Goal: Task Accomplishment & Management: Complete application form

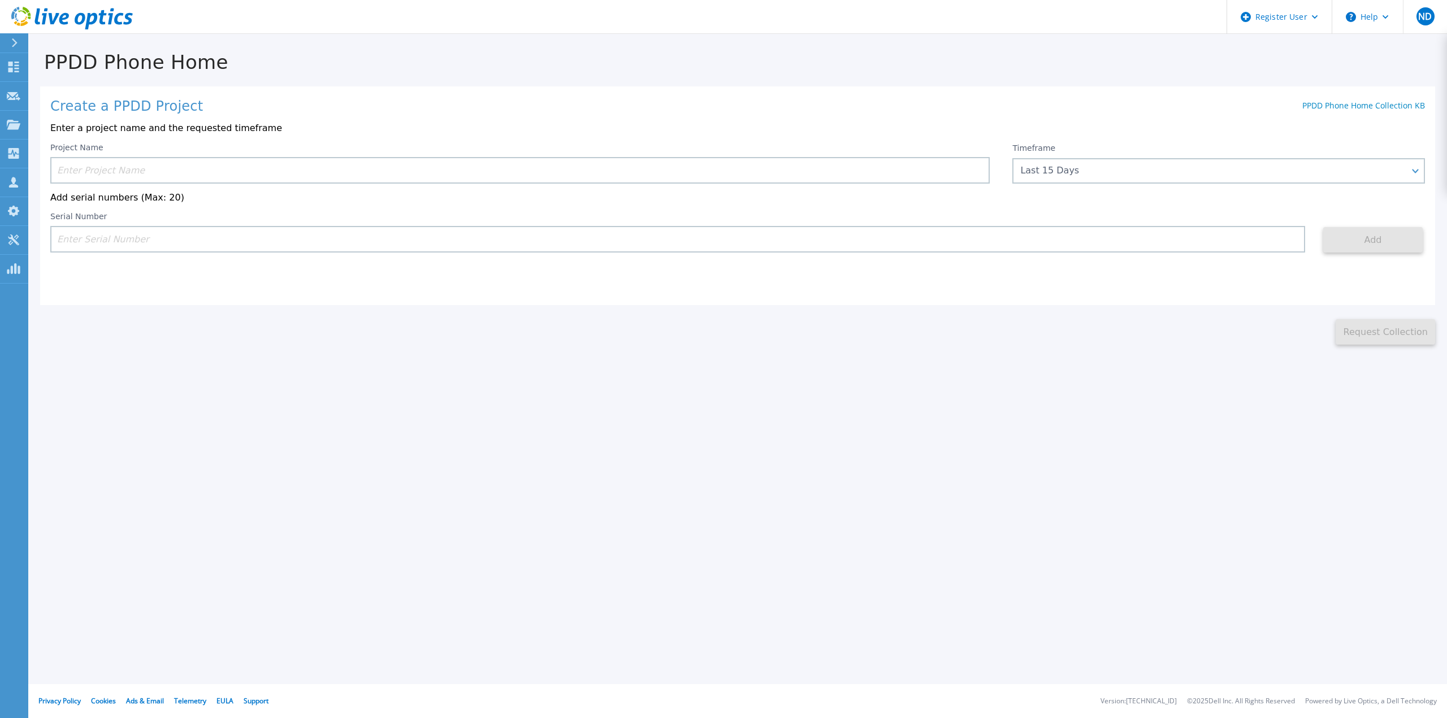
click at [219, 166] on input at bounding box center [519, 170] width 939 height 27
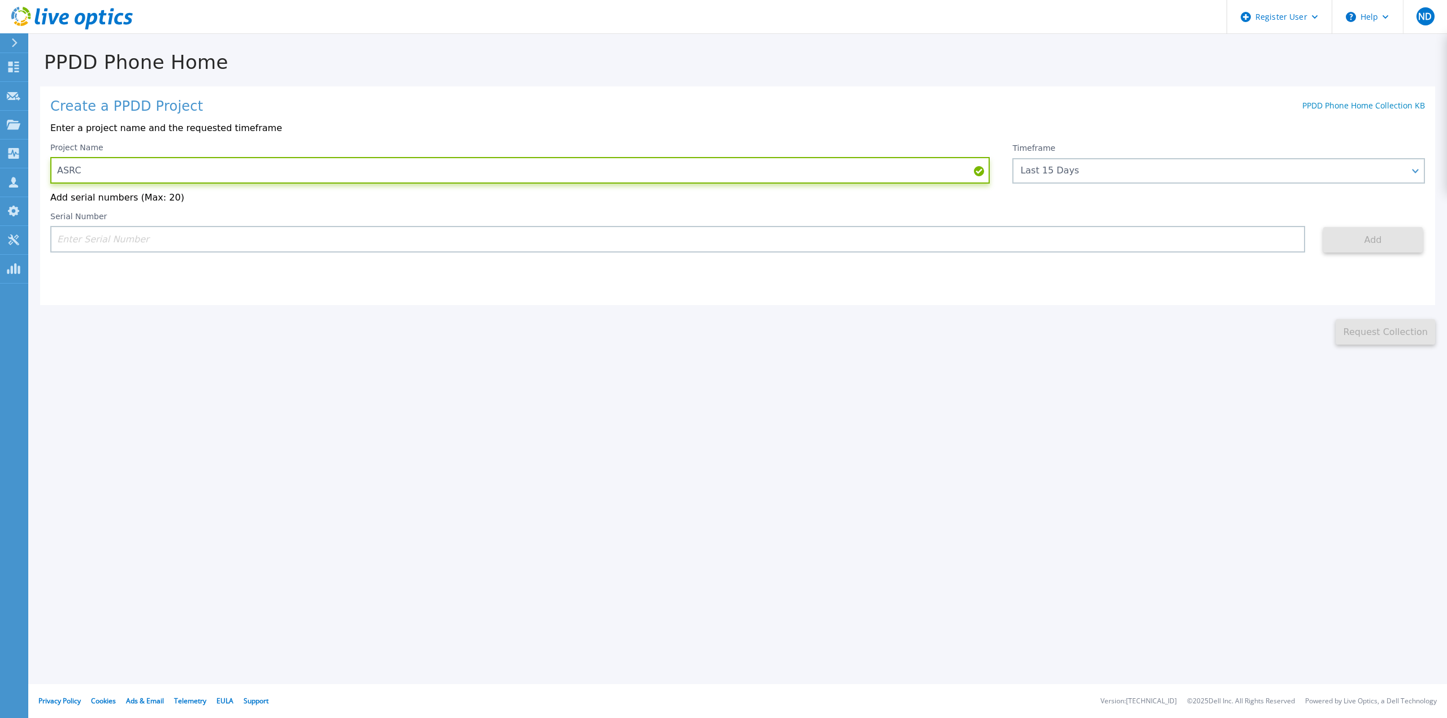
type input "ASRC"
click at [1091, 185] on div "Project Name ASRC Timeframe Last 15 Days Last 15 Days Last 2 Months Last 6 Mont…" at bounding box center [737, 198] width 1375 height 110
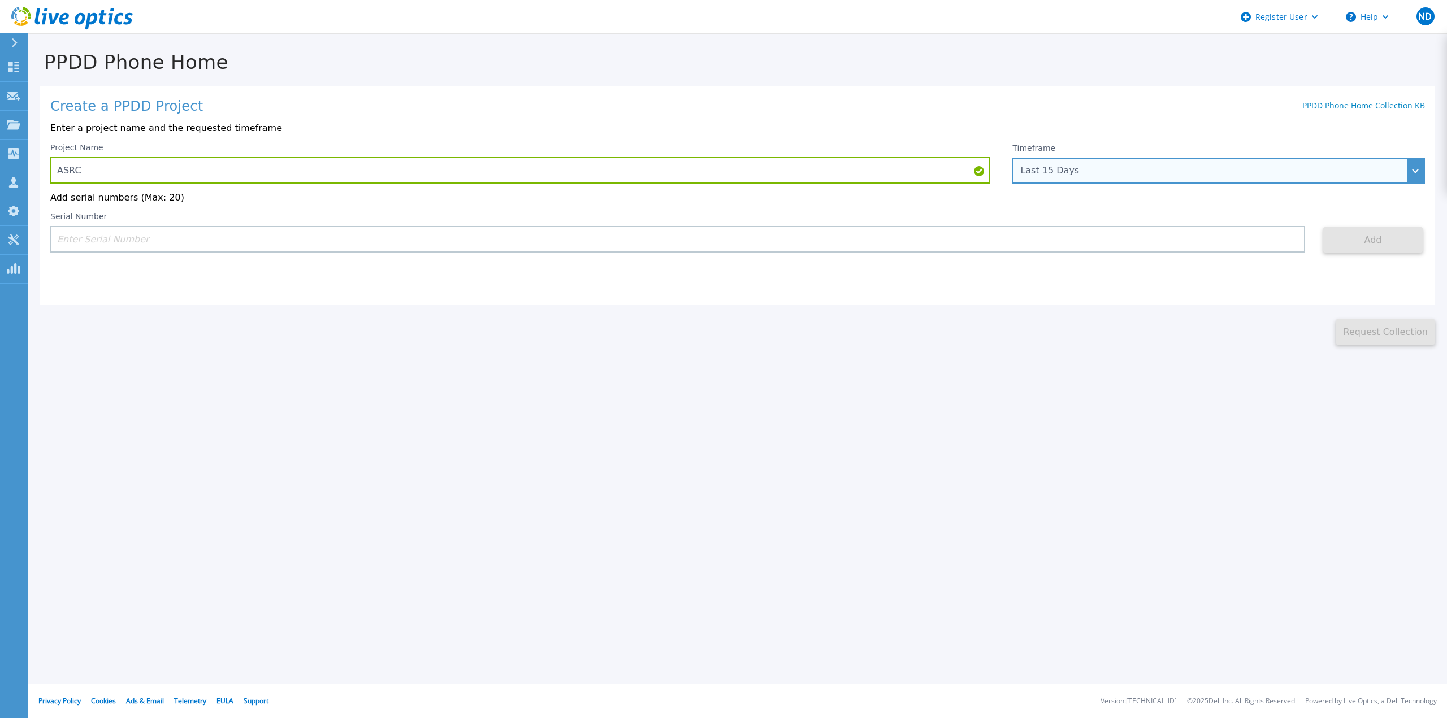
click at [1102, 172] on div "Last 15 Days" at bounding box center [1212, 171] width 384 height 10
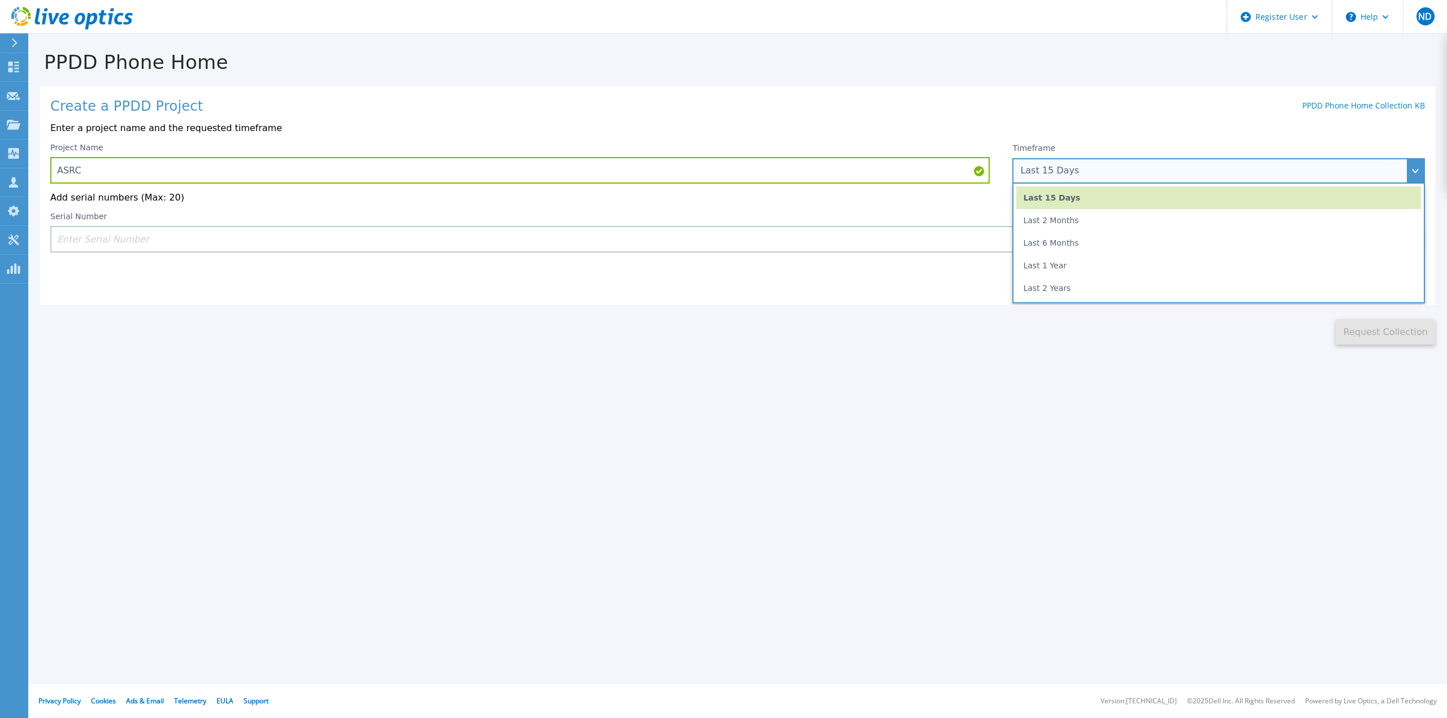
click at [1070, 246] on li "Last 6 Months" at bounding box center [1218, 243] width 405 height 23
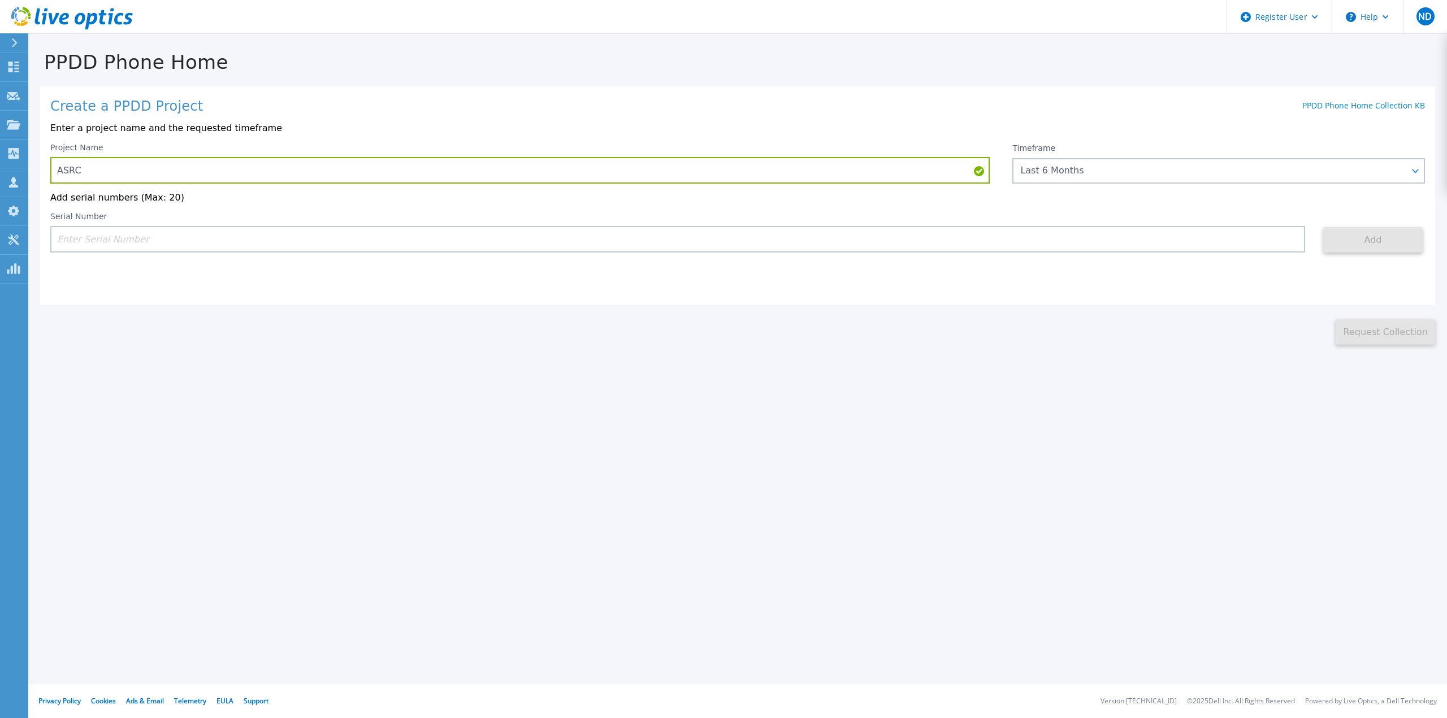
click at [636, 244] on input at bounding box center [677, 239] width 1255 height 27
paste input "APX00241600959"
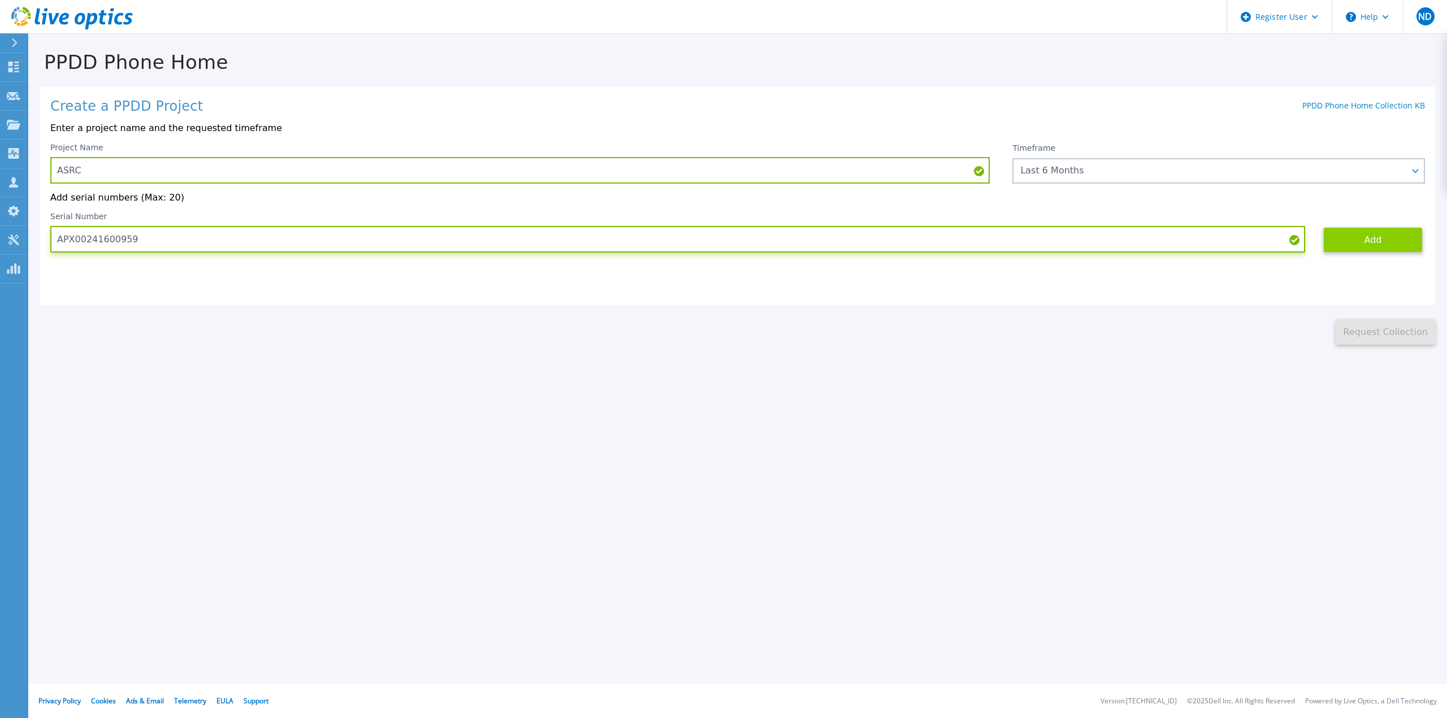
type input "APX00241600959"
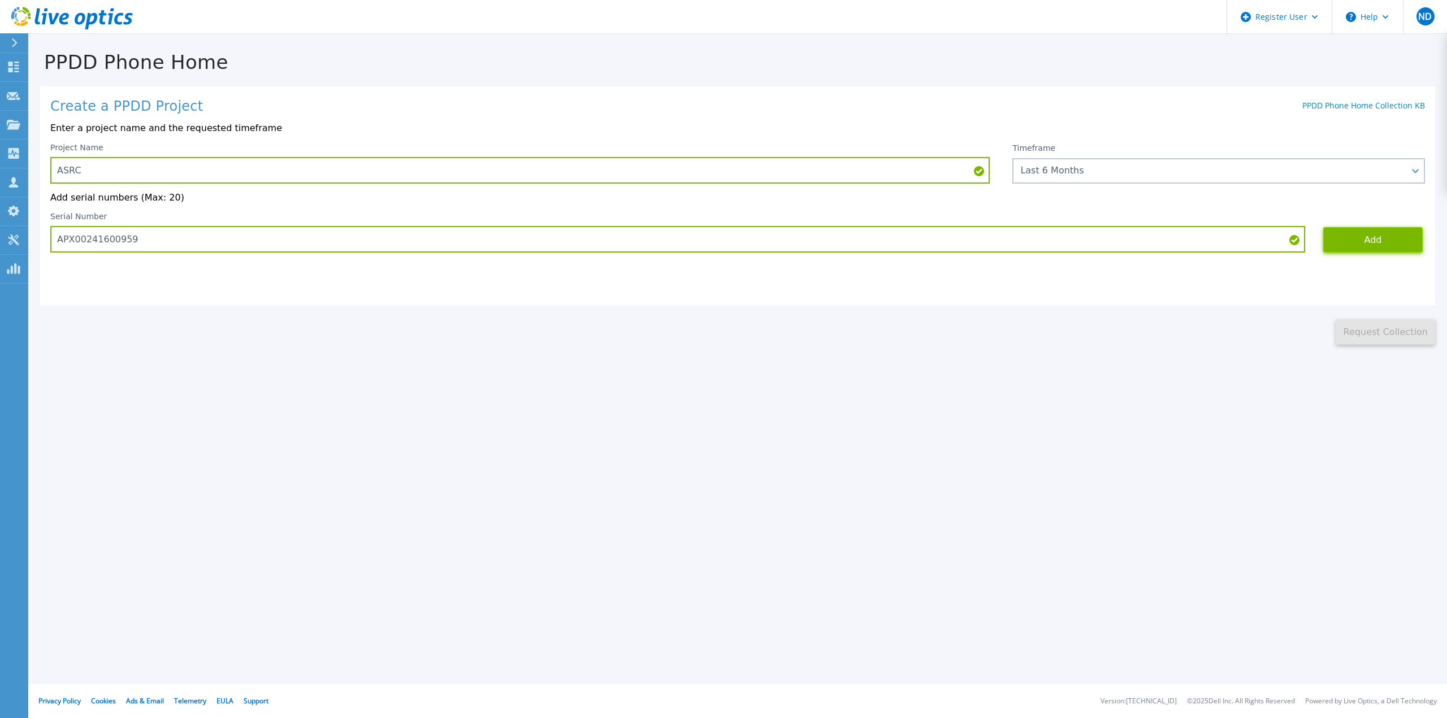
click at [1354, 233] on button "Add" at bounding box center [1372, 239] width 99 height 25
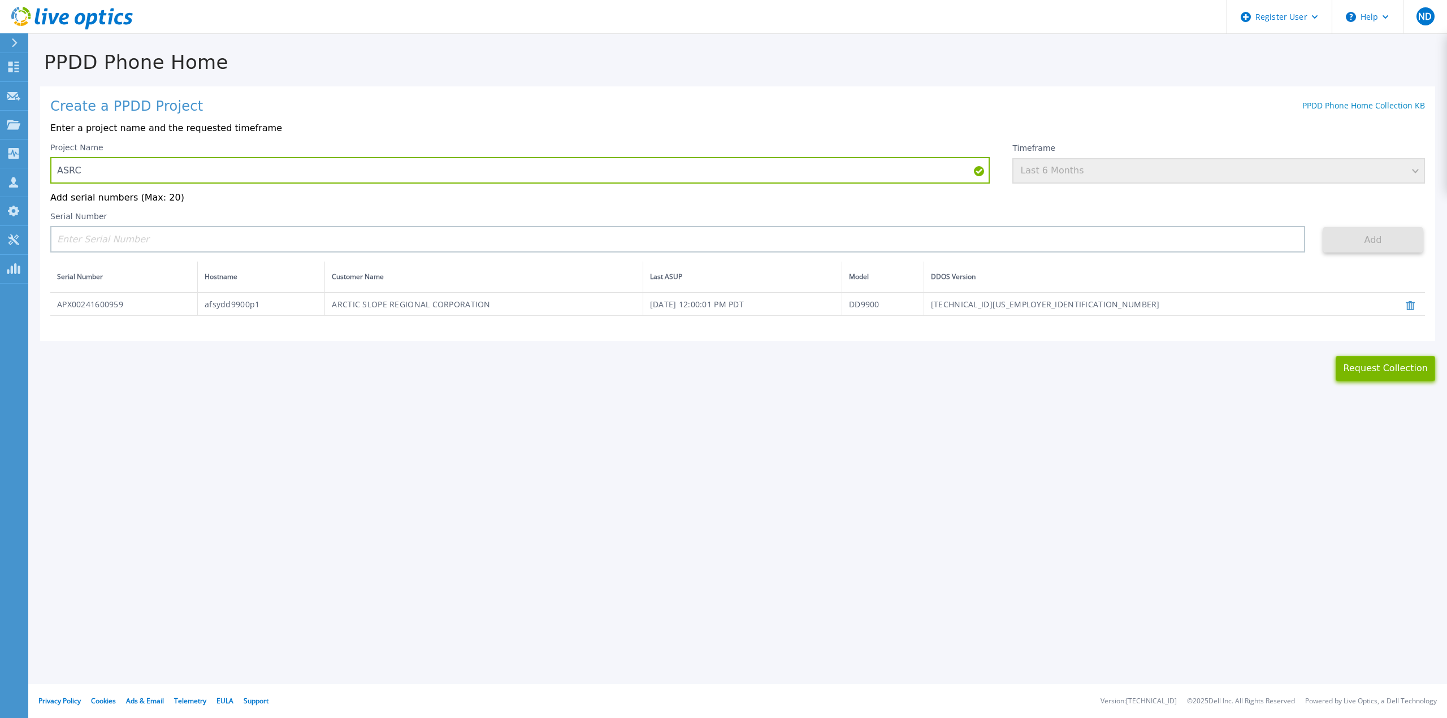
click at [1399, 371] on button "Request Collection" at bounding box center [1385, 368] width 99 height 25
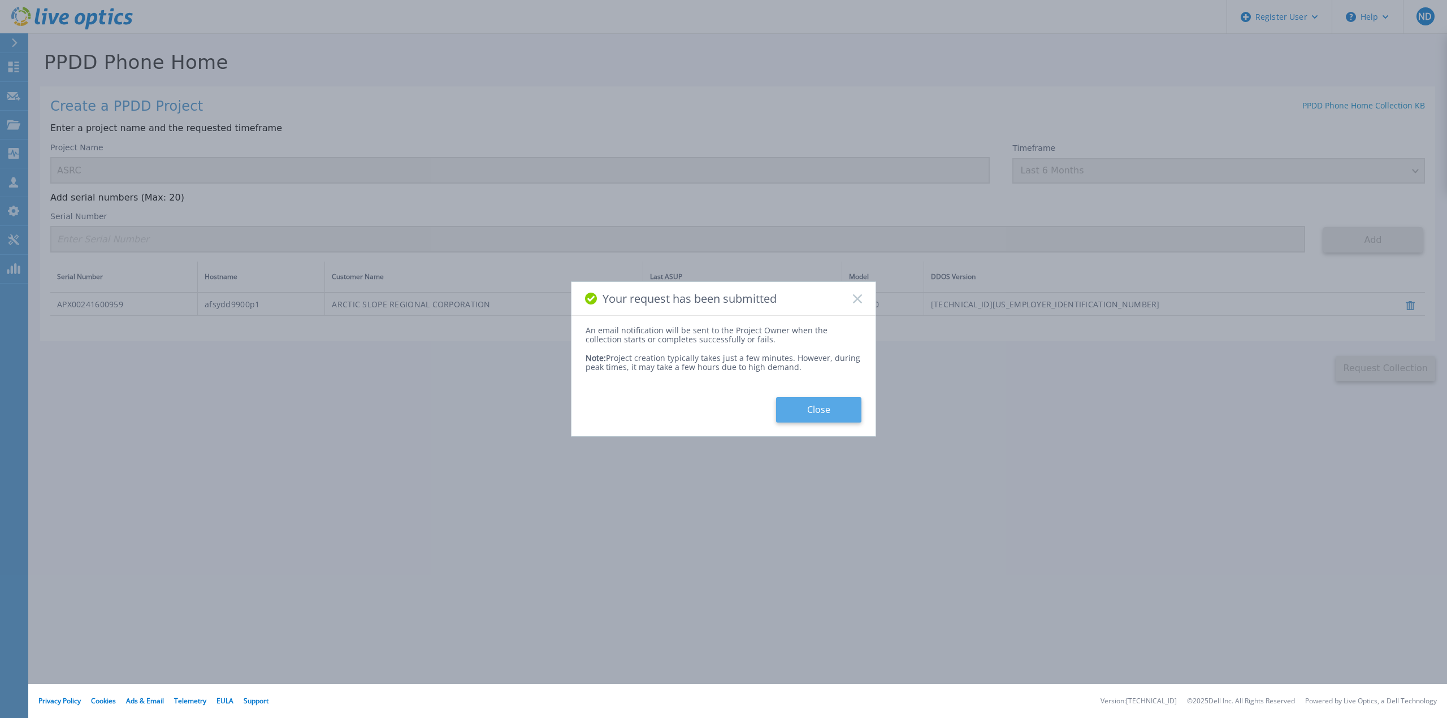
click at [840, 422] on button "Close" at bounding box center [818, 409] width 85 height 25
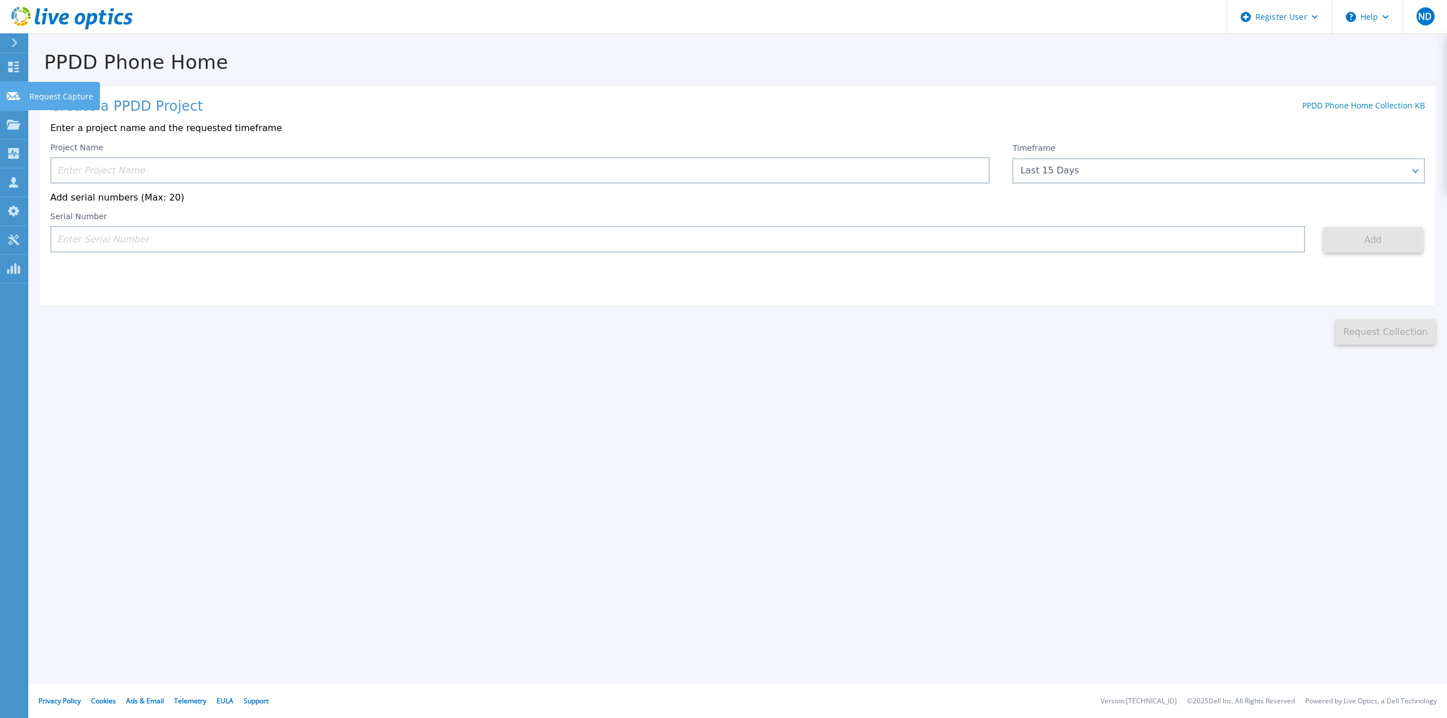
click at [18, 101] on div at bounding box center [14, 95] width 14 height 10
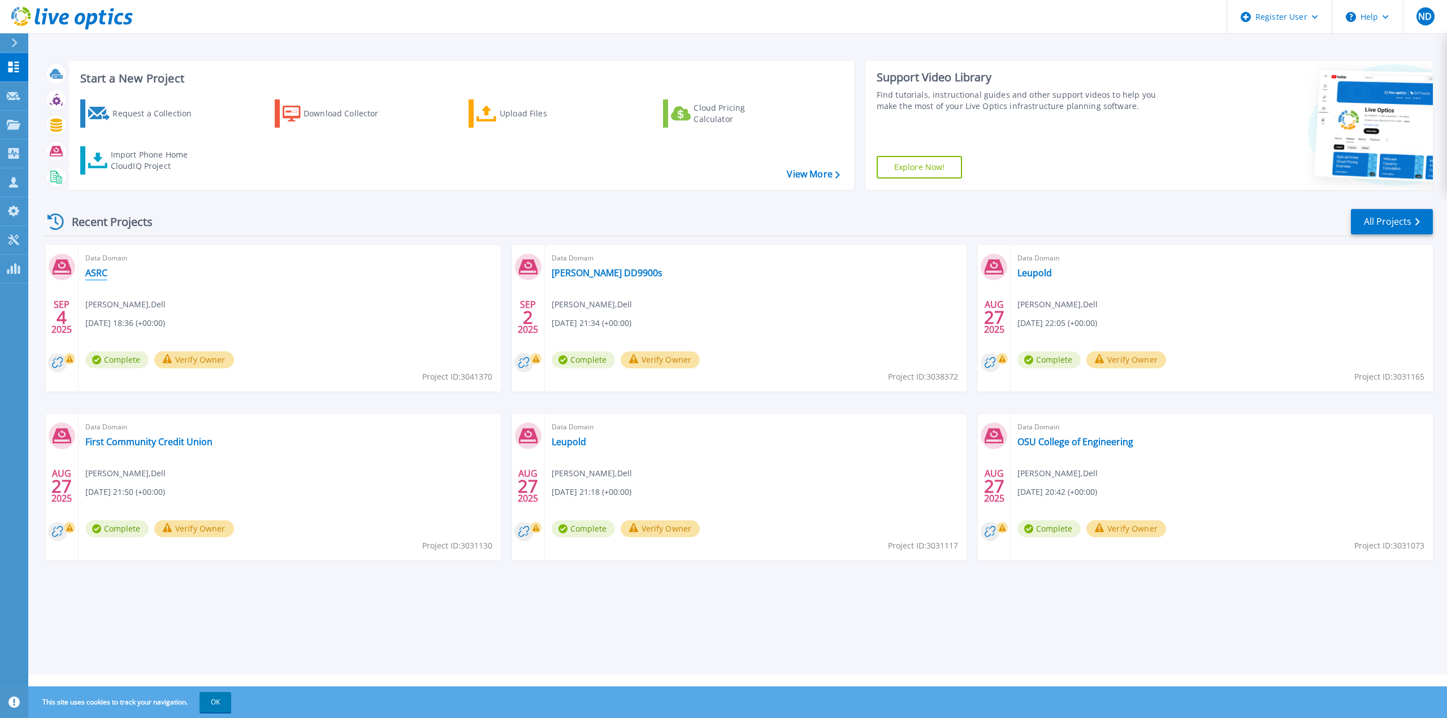
click at [97, 274] on link "ASRC" at bounding box center [96, 272] width 22 height 11
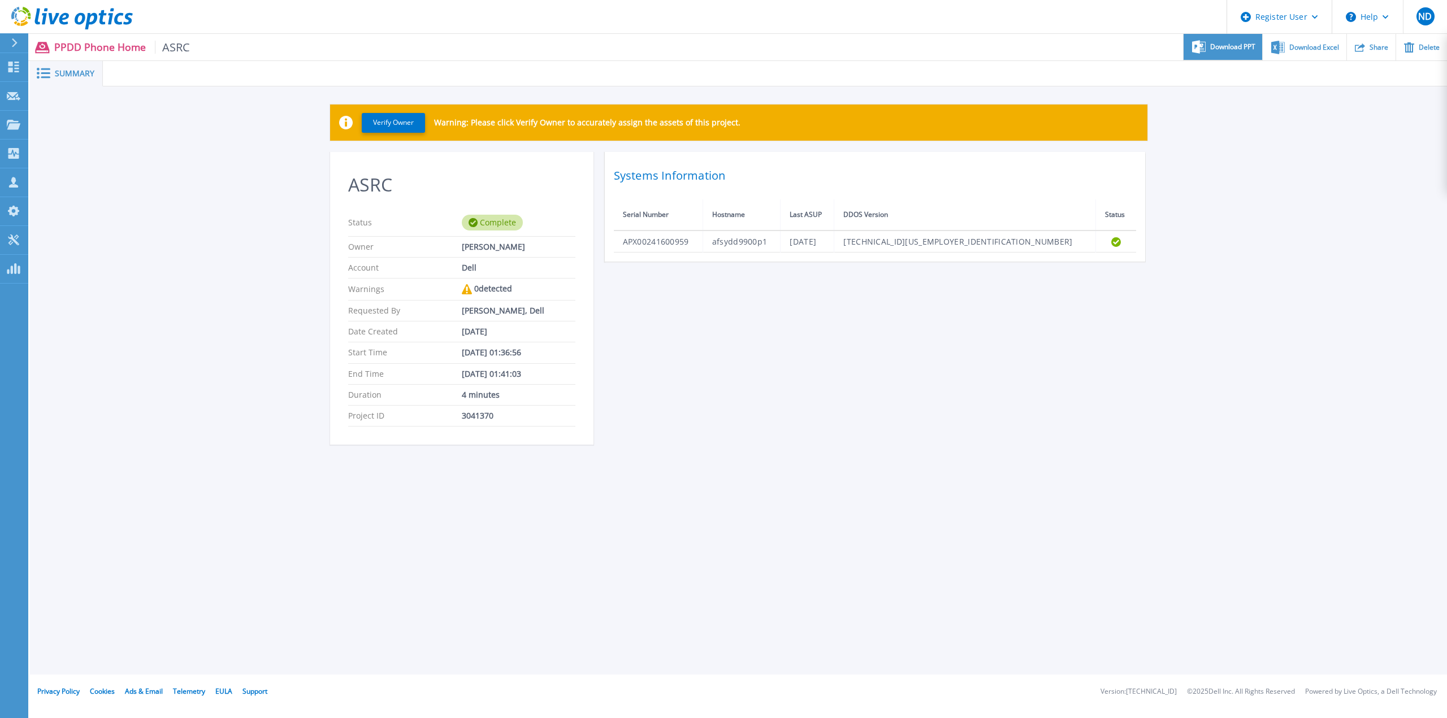
click at [1234, 50] on span "Download PPT" at bounding box center [1232, 47] width 45 height 7
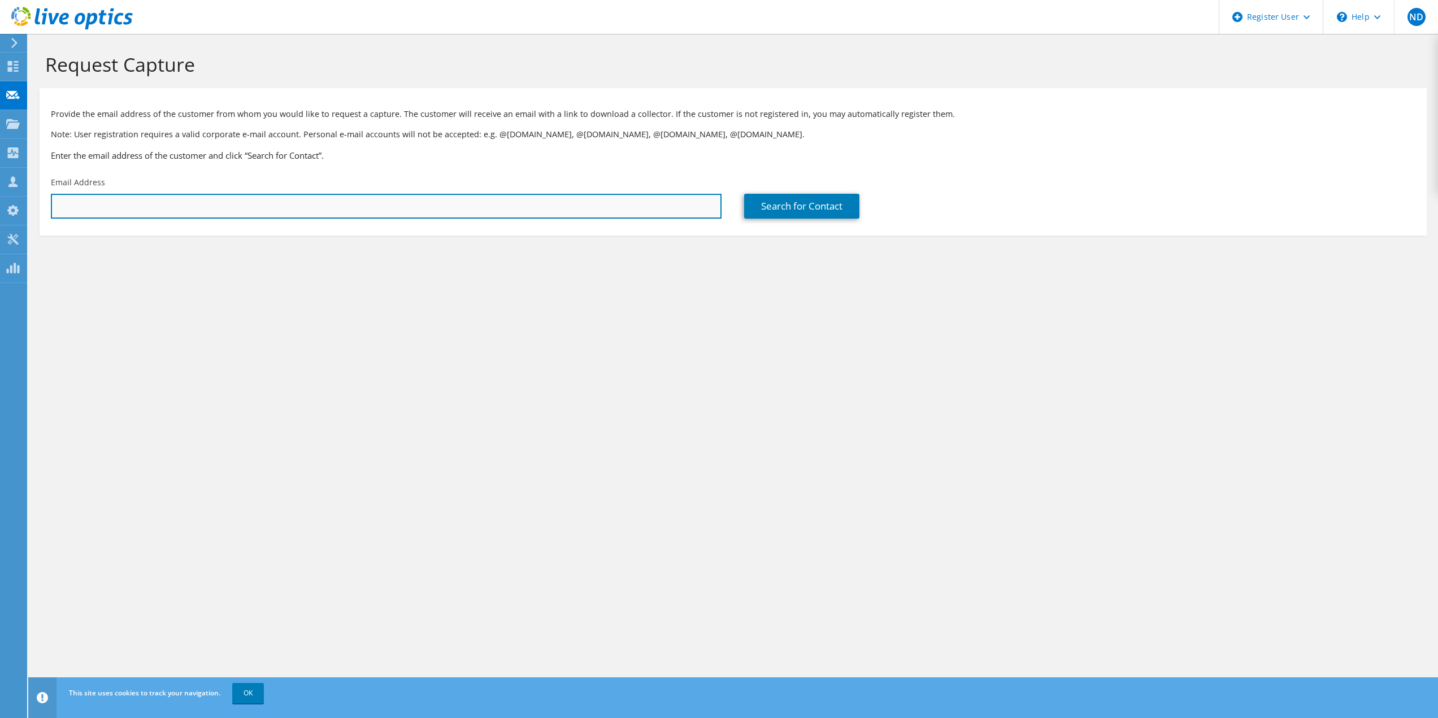
click at [210, 209] on input "text" at bounding box center [386, 206] width 671 height 25
type input "p"
click at [240, 203] on input "text" at bounding box center [386, 206] width 671 height 25
paste input "bernharp@ohsu.edu"
type input "bernharp@ohsu.edu"
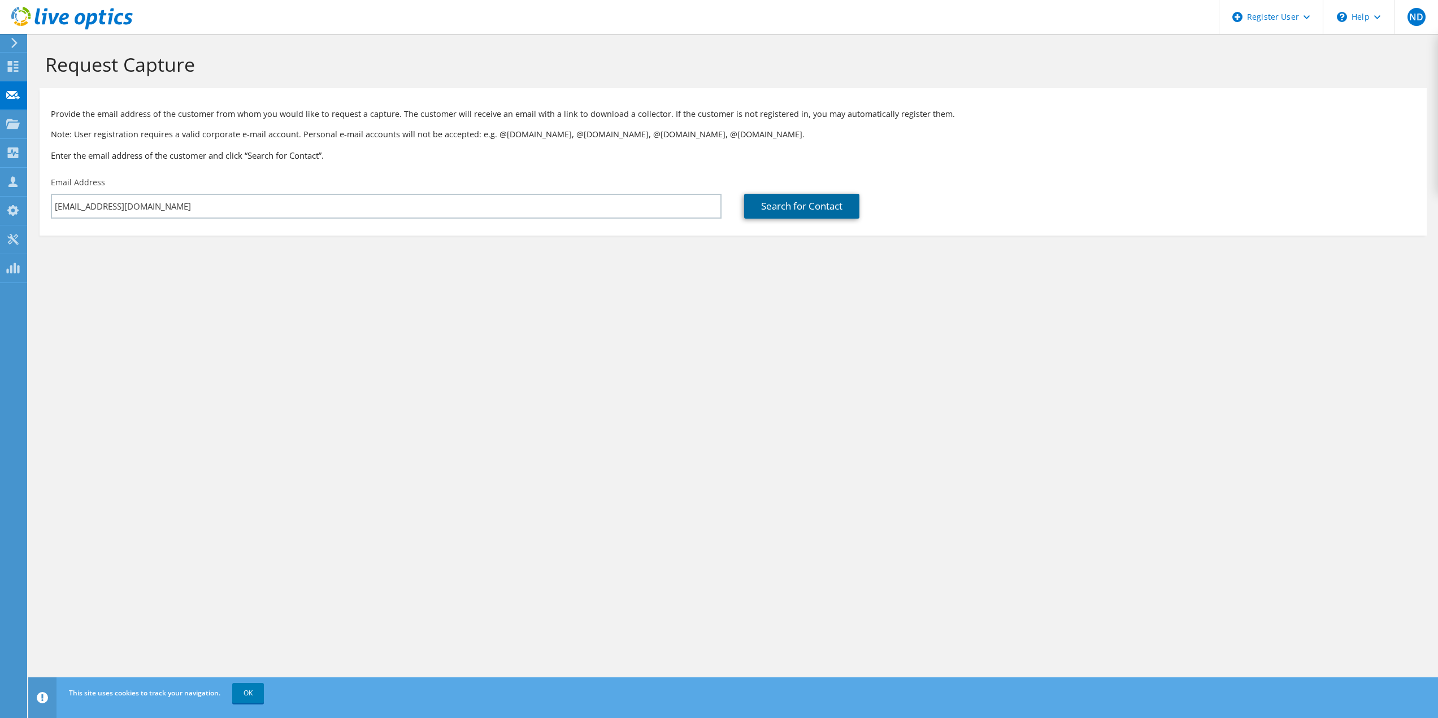
click at [765, 213] on link "Search for Contact" at bounding box center [801, 206] width 115 height 25
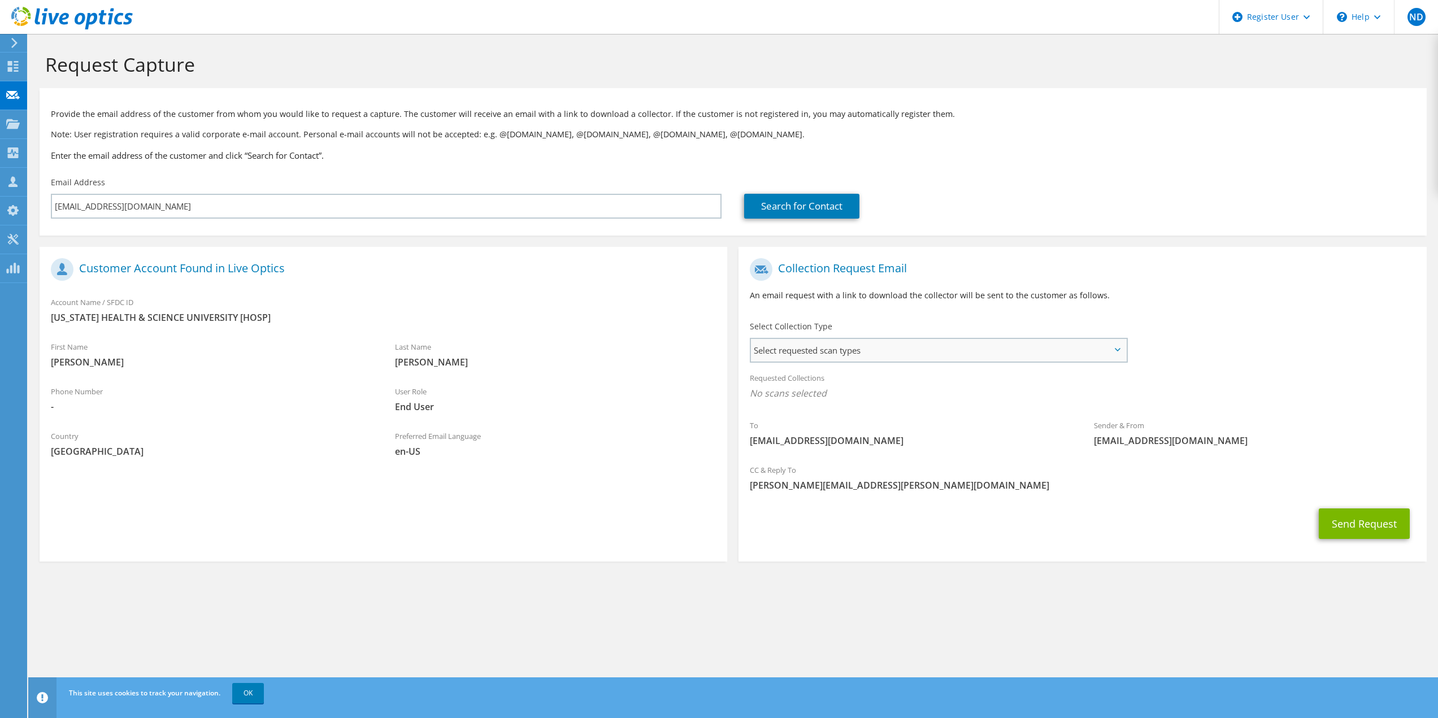
click at [1124, 352] on span "Select requested scan types" at bounding box center [938, 350] width 375 height 23
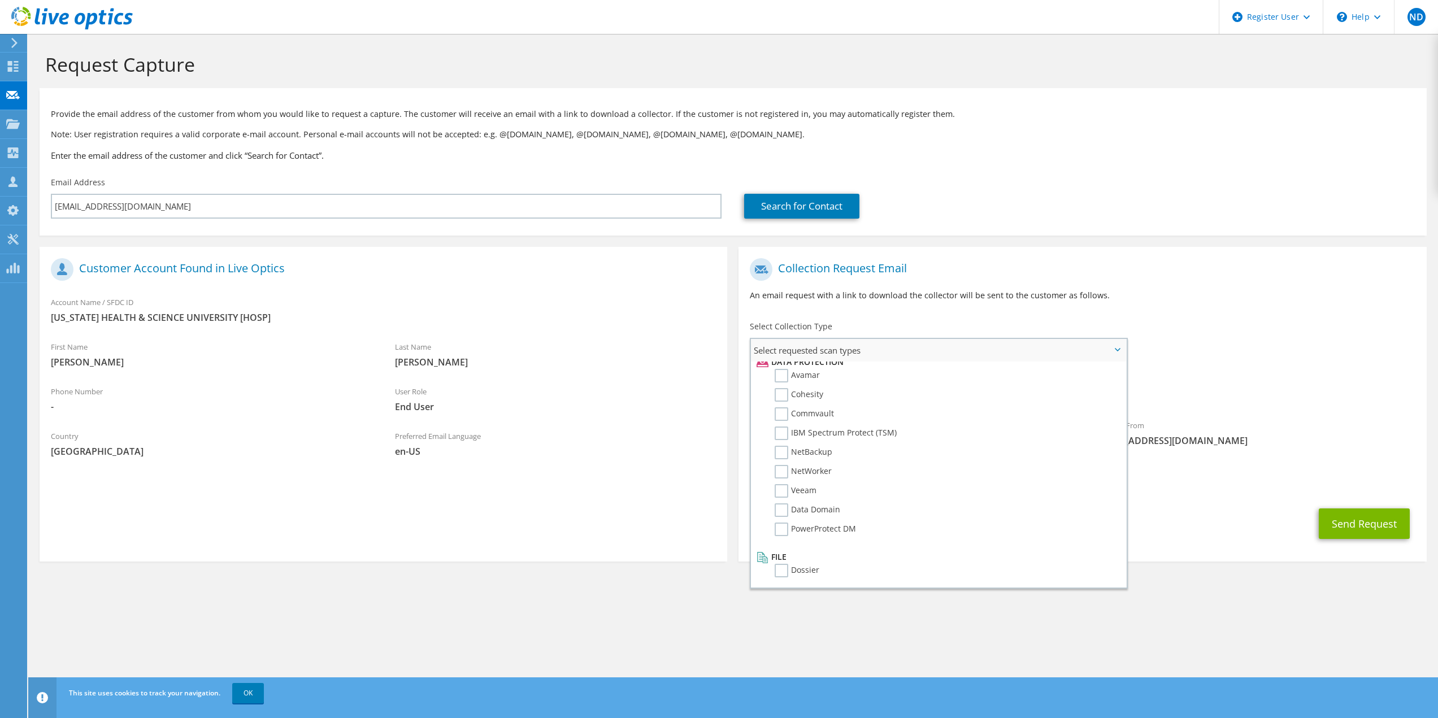
scroll to position [499, 0]
click at [782, 472] on label "NetWorker" at bounding box center [803, 471] width 57 height 14
click at [0, 0] on input "NetWorker" at bounding box center [0, 0] width 0 height 0
click at [785, 382] on label "Optical Prime" at bounding box center [809, 385] width 68 height 14
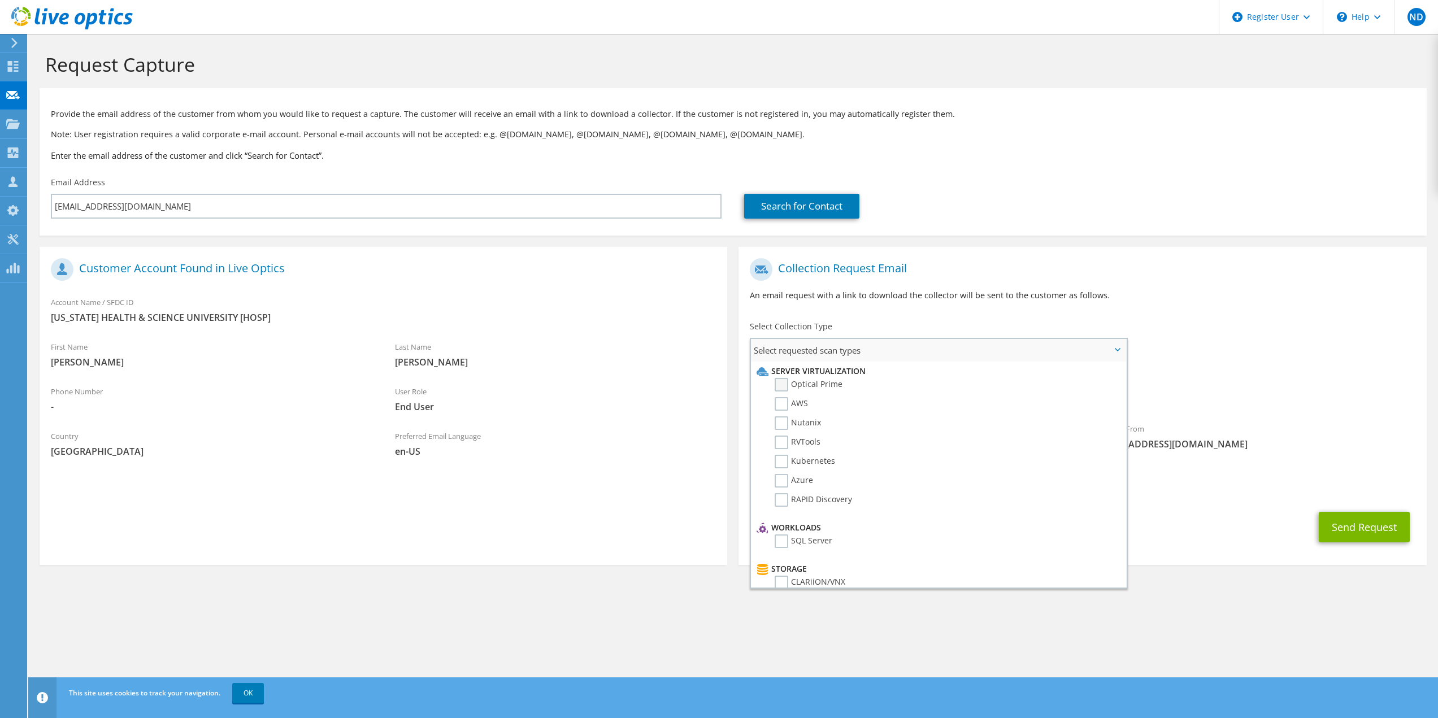
click at [0, 0] on input "Optical Prime" at bounding box center [0, 0] width 0 height 0
click at [1213, 546] on div "Send Request" at bounding box center [1083, 527] width 688 height 42
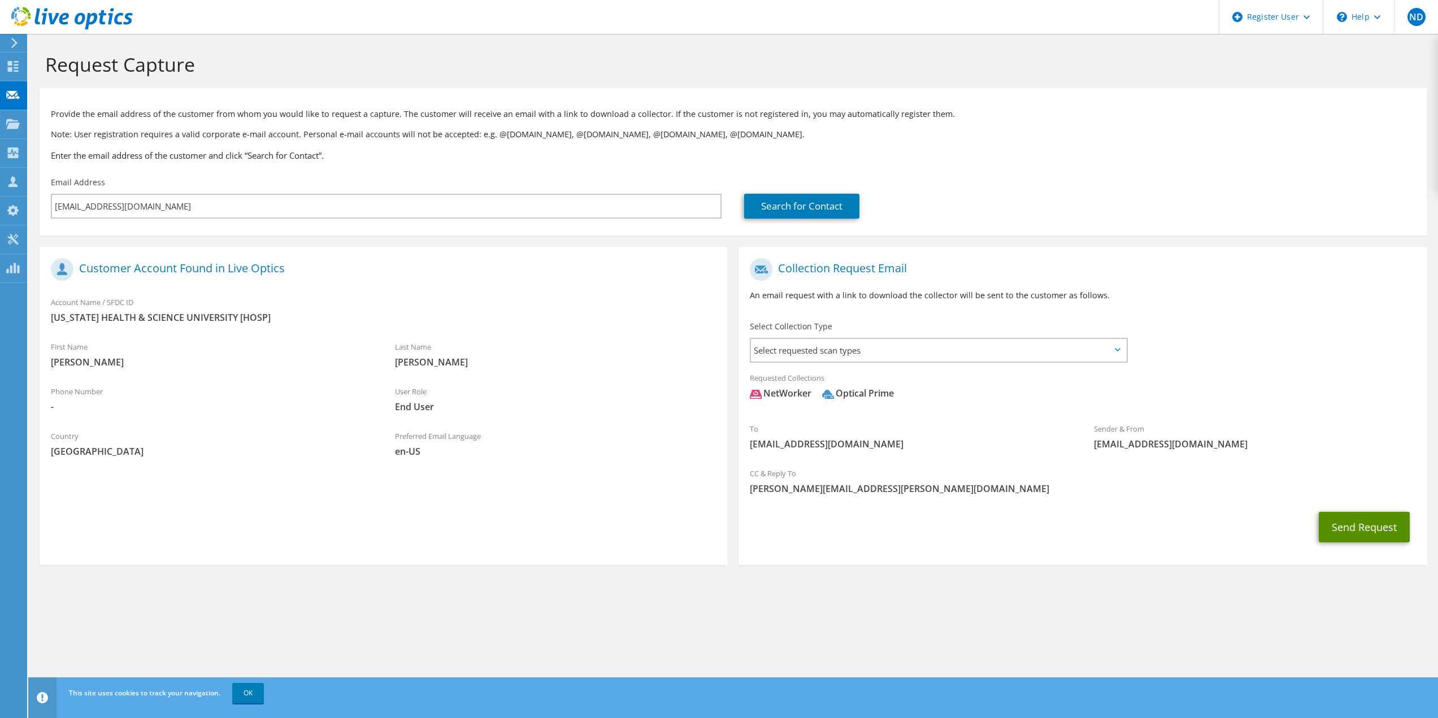
click at [1378, 524] on button "Send Request" at bounding box center [1364, 527] width 91 height 31
